Goal: Task Accomplishment & Management: Complete application form

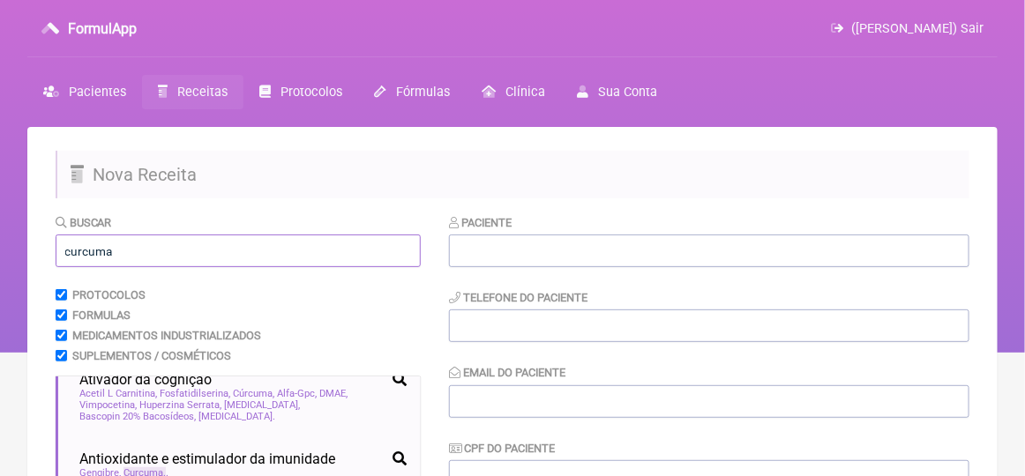
click at [120, 253] on input "curcuma" at bounding box center [238, 251] width 365 height 33
type input "c"
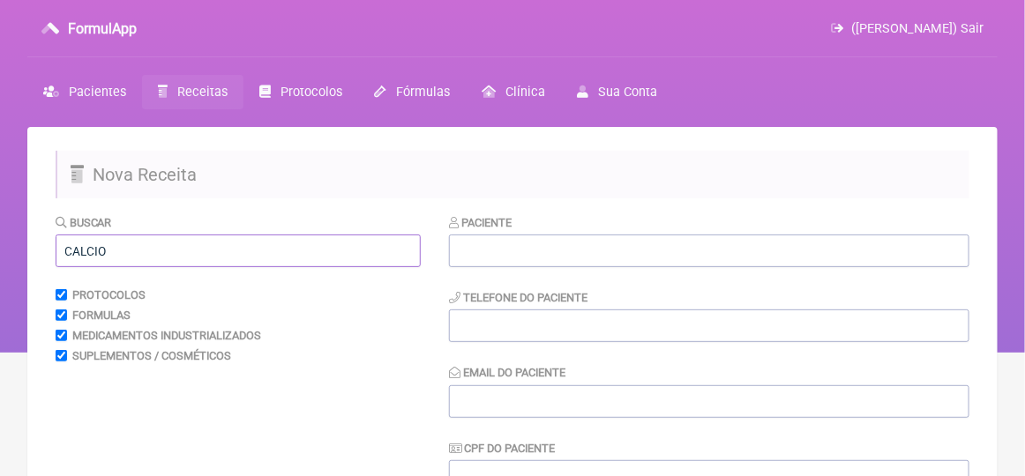
click at [155, 248] on input "CALCIO" at bounding box center [238, 251] width 365 height 33
click at [117, 246] on input "CALCIO" at bounding box center [238, 251] width 365 height 33
click at [125, 259] on input "CALCIO" at bounding box center [238, 251] width 365 height 33
type input "CALCIO"
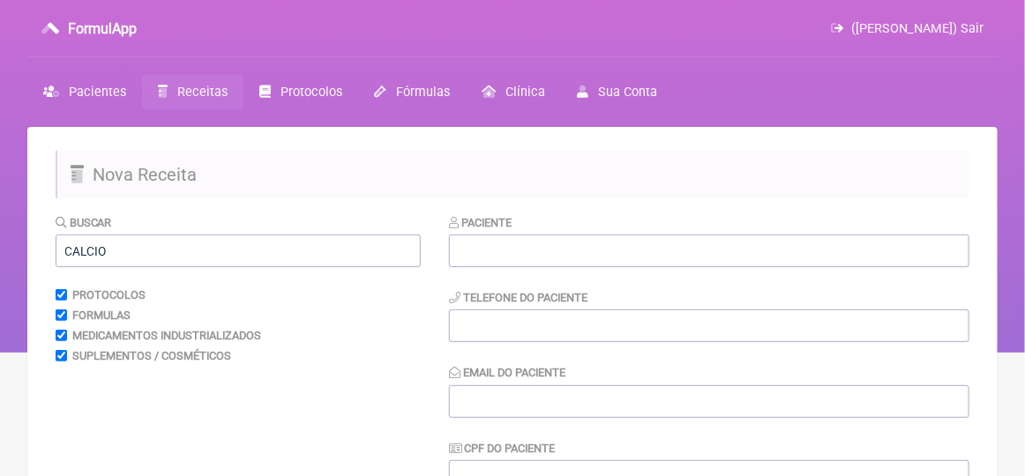
click at [191, 85] on span "Receitas" at bounding box center [202, 92] width 50 height 15
click at [98, 246] on input "text" at bounding box center [238, 251] width 365 height 33
type input "CALCIO"
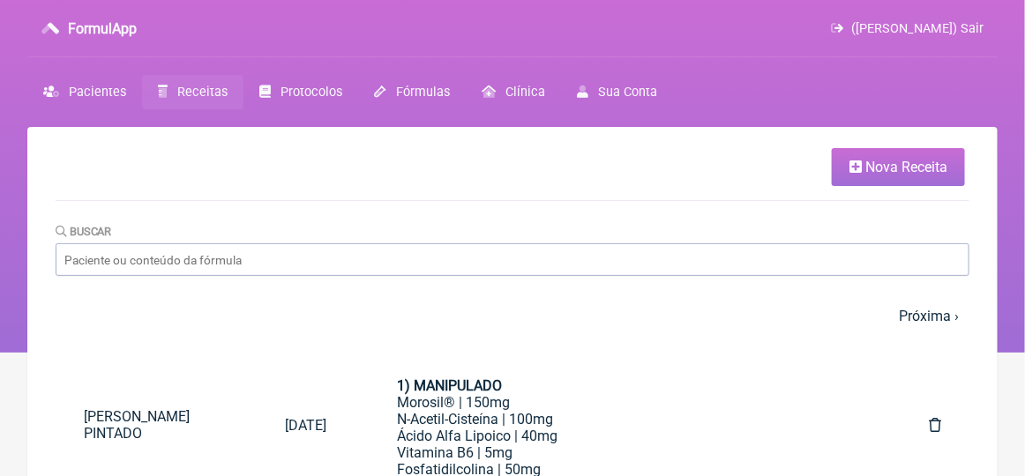
click at [858, 173] on icon at bounding box center [856, 167] width 12 height 14
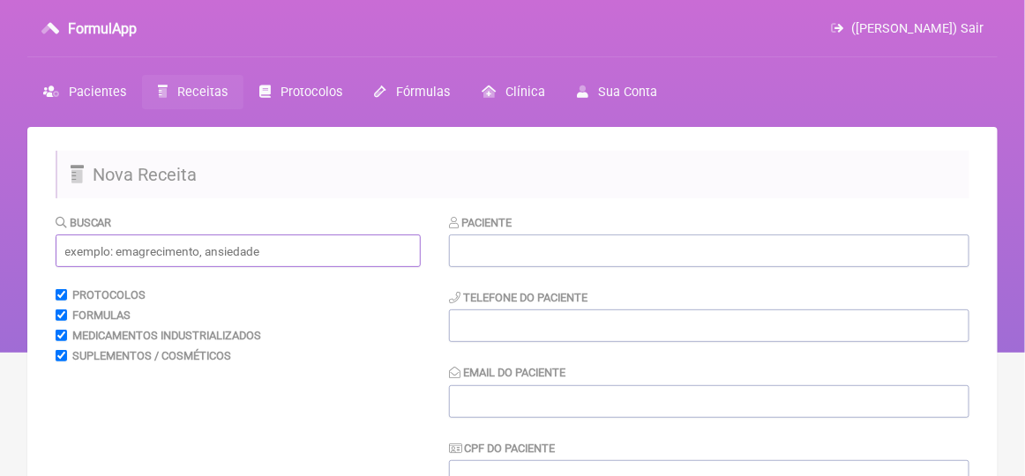
click at [117, 256] on input "text" at bounding box center [238, 251] width 365 height 33
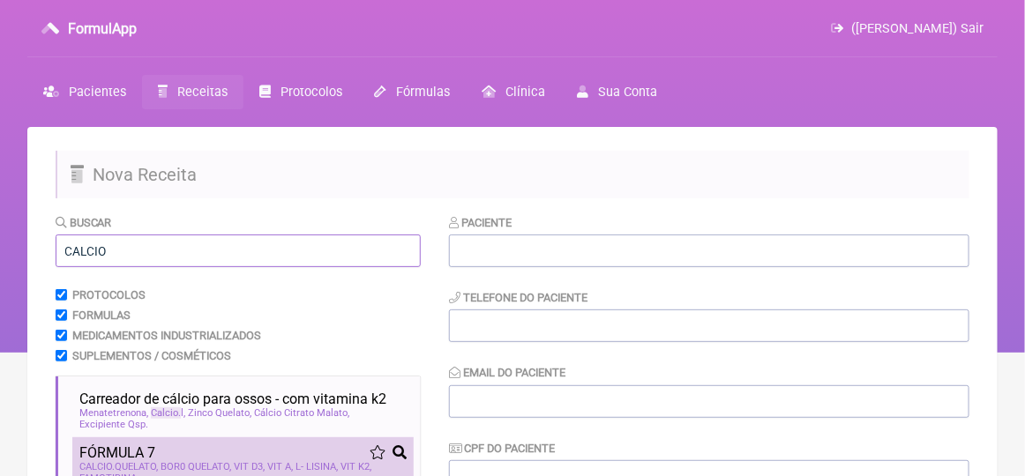
scroll to position [71, 0]
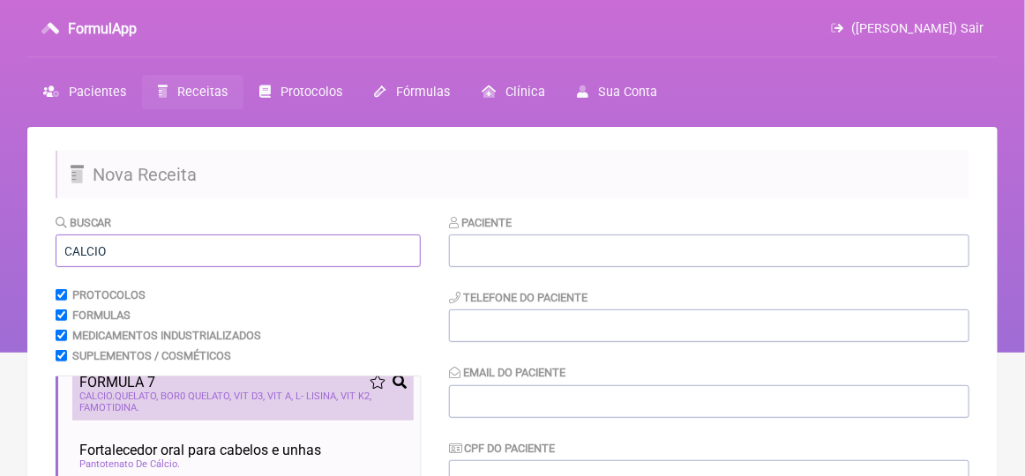
type input "CALCIO"
click at [232, 413] on div "CALCIO QUELATO BOR0 QUELATO VIT D3 VIT A L- LISINA VIT K2 FAMOTIDINA" at bounding box center [242, 402] width 327 height 23
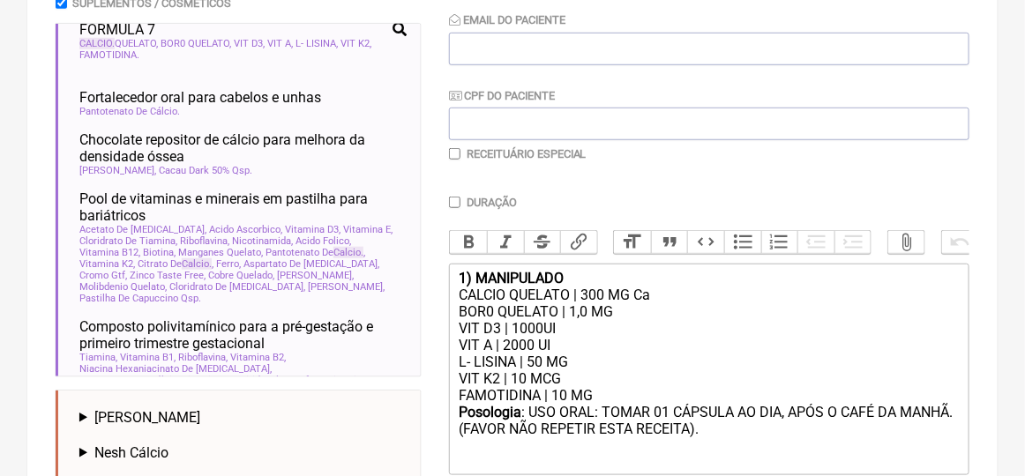
scroll to position [441, 0]
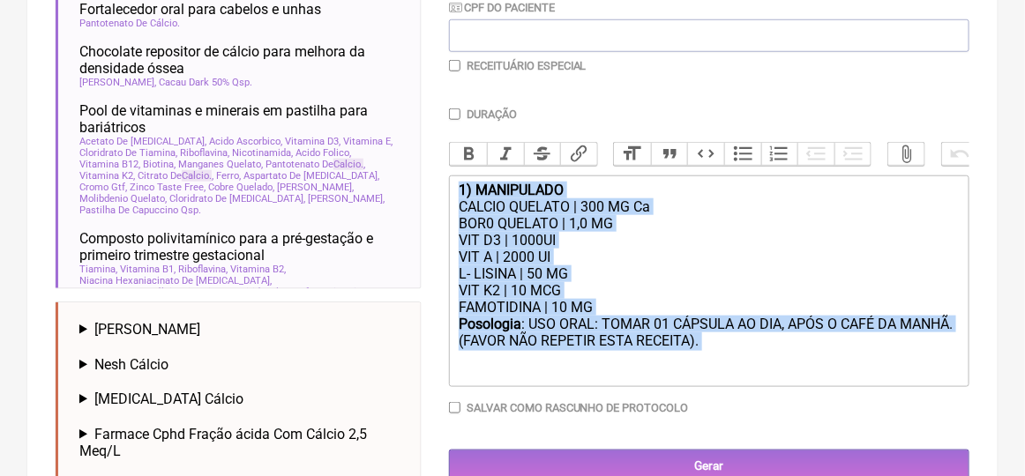
drag, startPoint x: 708, startPoint y: 364, endPoint x: 434, endPoint y: 211, distance: 313.7
click at [434, 211] on form "Buscar CALCIO Protocolos Formulas Medicamentos Industrializados Suplementos / C…" at bounding box center [513, 156] width 914 height 768
type trix-editor "<div><strong>1) MANIPULADO</strong></div><div>CALCIO QUELATO | 300 MG Ca</div><…"
